Goal: Task Accomplishment & Management: Manage account settings

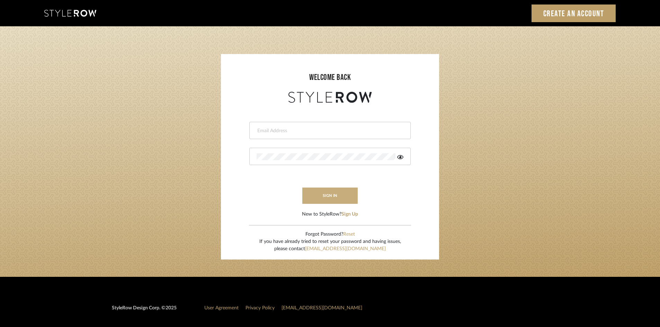
type input "ali.altamash24@gmail.com"
click at [333, 199] on button "sign in" at bounding box center [329, 196] width 55 height 16
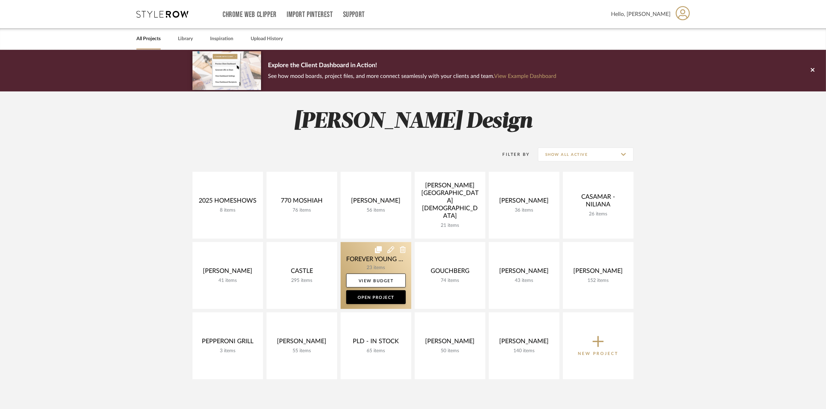
click at [346, 252] on link at bounding box center [376, 275] width 71 height 67
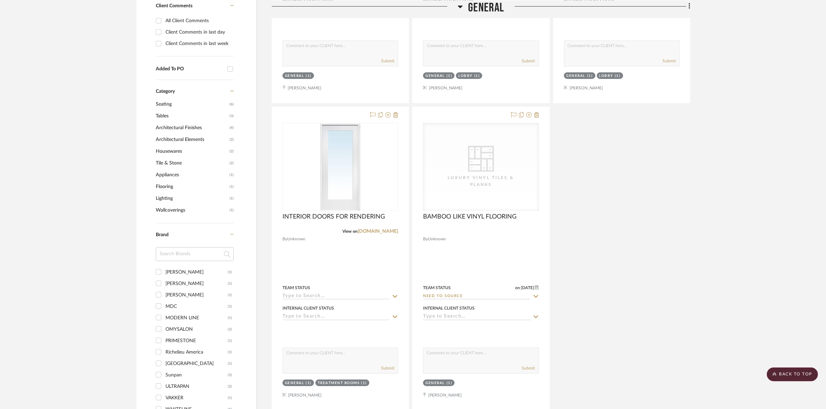
scroll to position [649, 0]
